Goal: Check status: Check status

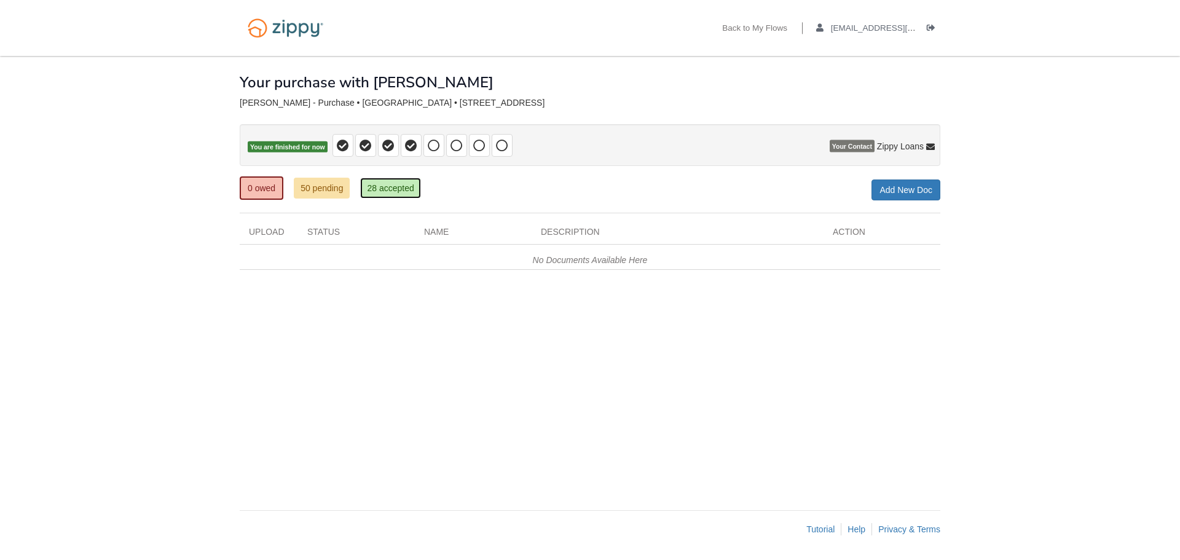
click at [393, 189] on link "28 accepted" at bounding box center [390, 188] width 60 height 21
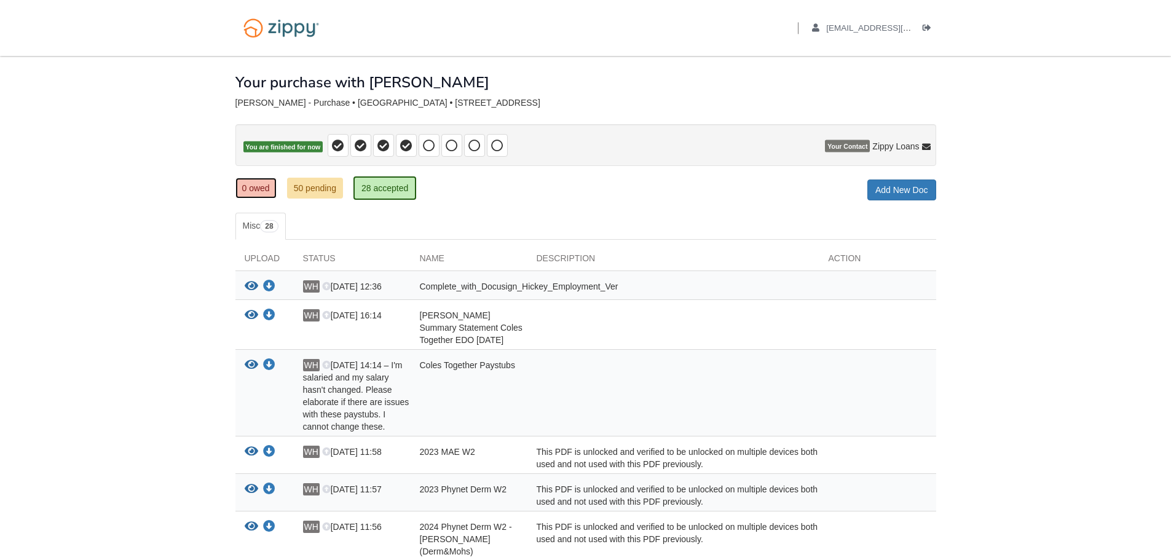
click at [262, 186] on link "0 owed" at bounding box center [255, 188] width 41 height 21
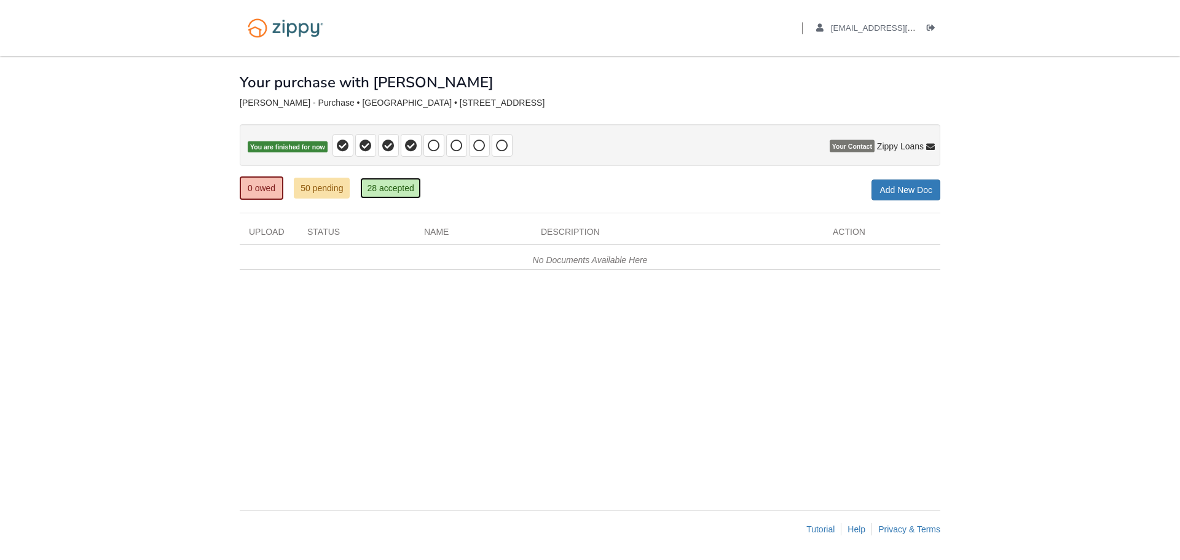
click at [395, 183] on link "28 accepted" at bounding box center [390, 188] width 60 height 21
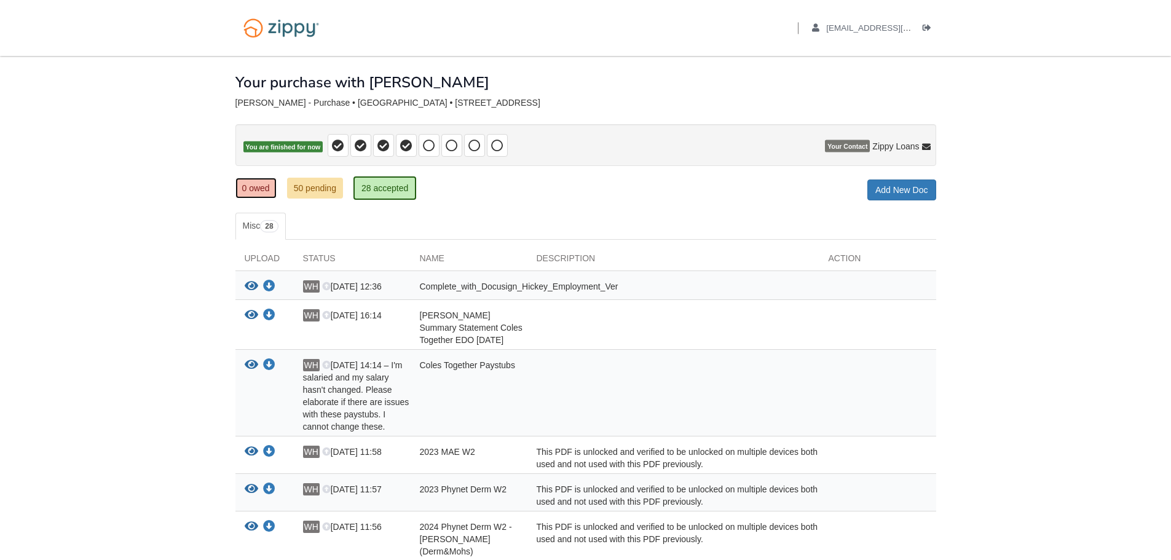
click at [263, 195] on link "0 owed" at bounding box center [255, 188] width 41 height 21
